Goal: Information Seeking & Learning: Find specific page/section

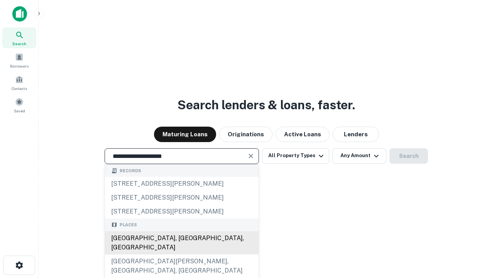
click at [181, 254] on div "[GEOGRAPHIC_DATA], [GEOGRAPHIC_DATA], [GEOGRAPHIC_DATA]" at bounding box center [182, 242] width 154 height 23
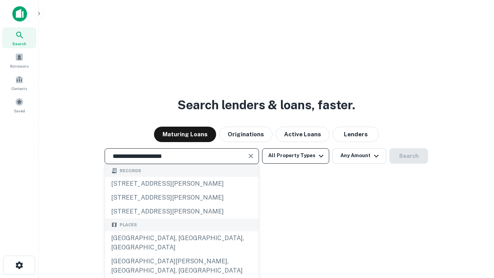
type input "**********"
click at [296, 156] on button "All Property Types" at bounding box center [295, 155] width 67 height 15
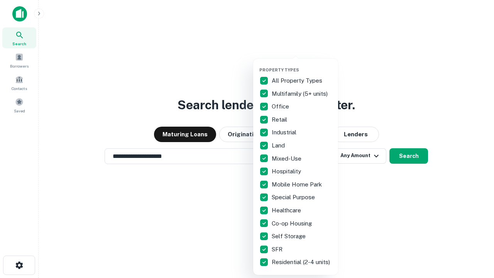
click at [302, 65] on button "button" at bounding box center [301, 65] width 85 height 0
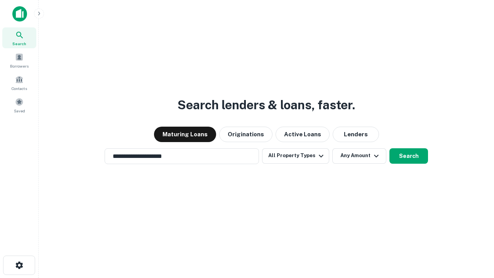
scroll to position [5, 93]
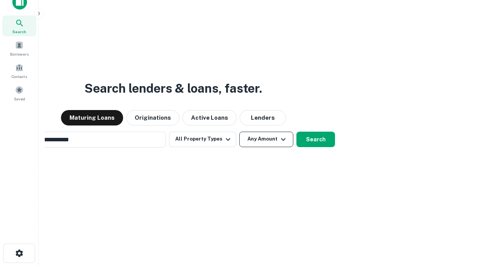
click at [239, 132] on button "Any Amount" at bounding box center [266, 139] width 54 height 15
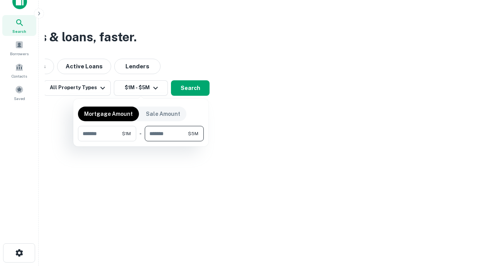
type input "*******"
click at [141, 141] on button "button" at bounding box center [141, 141] width 126 height 0
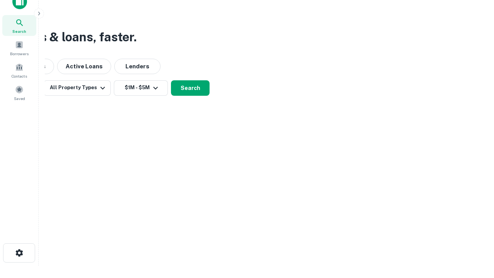
scroll to position [5, 142]
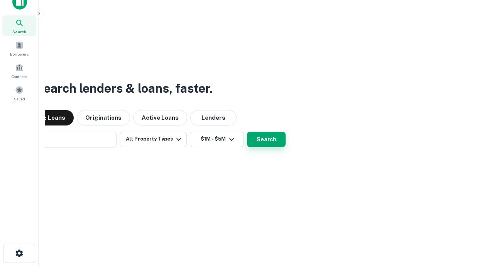
click at [247, 132] on button "Search" at bounding box center [266, 139] width 39 height 15
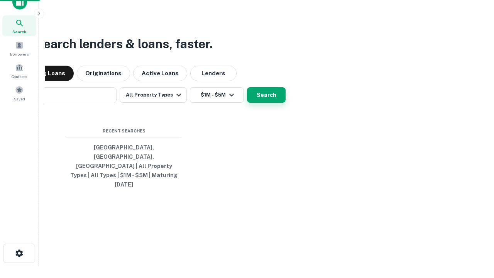
scroll to position [20, 218]
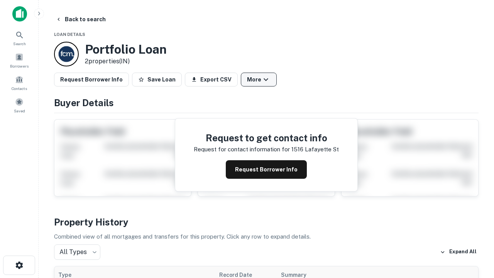
click at [259, 80] on button "More" at bounding box center [259, 80] width 36 height 14
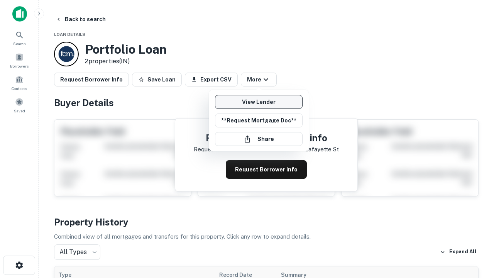
click at [259, 102] on link "View Lender" at bounding box center [259, 102] width 88 height 14
